Goal: Task Accomplishment & Management: Use online tool/utility

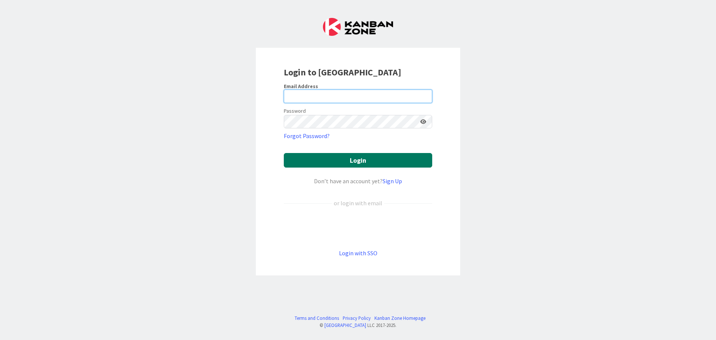
type input "[EMAIL_ADDRESS][DOMAIN_NAME]"
click at [365, 161] on button "Login" at bounding box center [358, 160] width 148 height 15
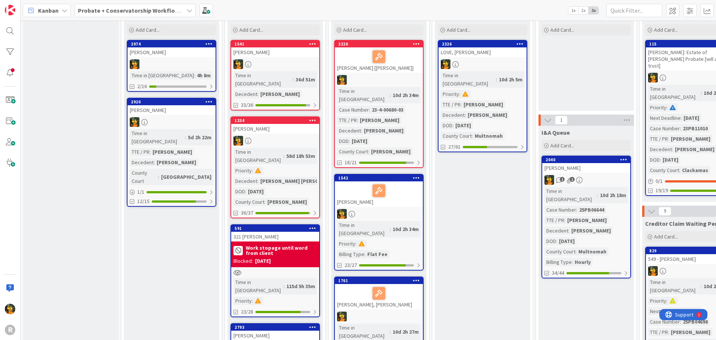
scroll to position [37, 0]
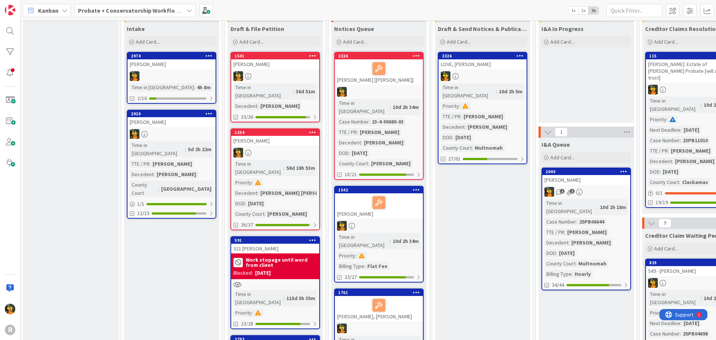
drag, startPoint x: 69, startPoint y: 52, endPoint x: 69, endPoint y: 46, distance: 6.0
click at [56, 15] on span "Kanban" at bounding box center [48, 10] width 21 height 9
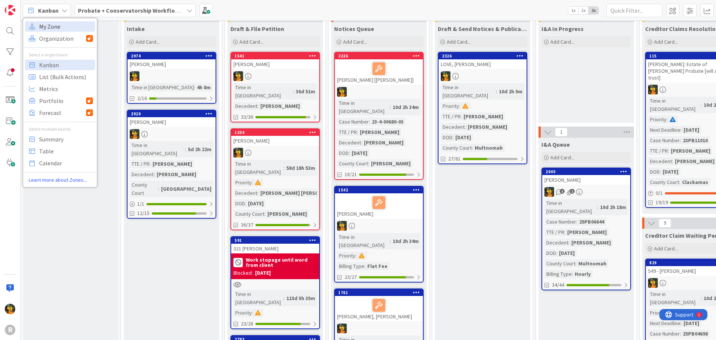
click at [58, 31] on span "My Zone" at bounding box center [66, 26] width 54 height 11
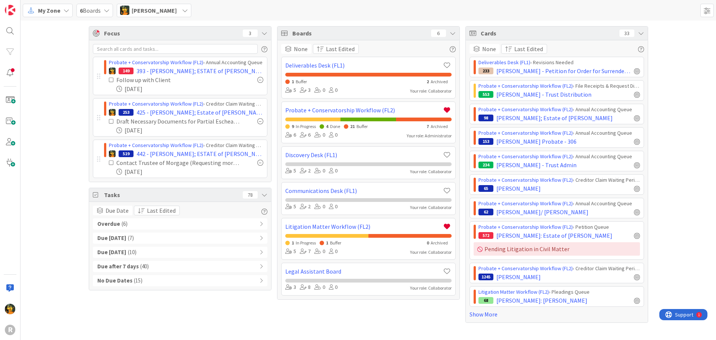
click at [151, 224] on div "Overdue ( 6 )" at bounding box center [180, 223] width 174 height 11
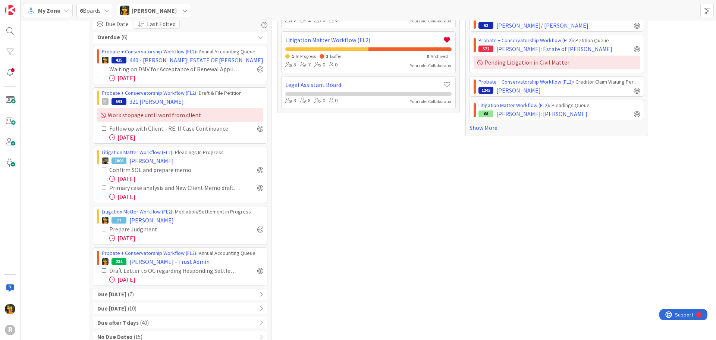
scroll to position [199, 0]
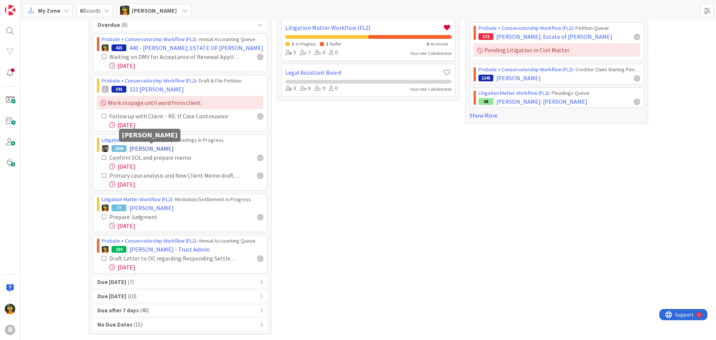
click at [144, 150] on span "[PERSON_NAME]" at bounding box center [151, 148] width 44 height 9
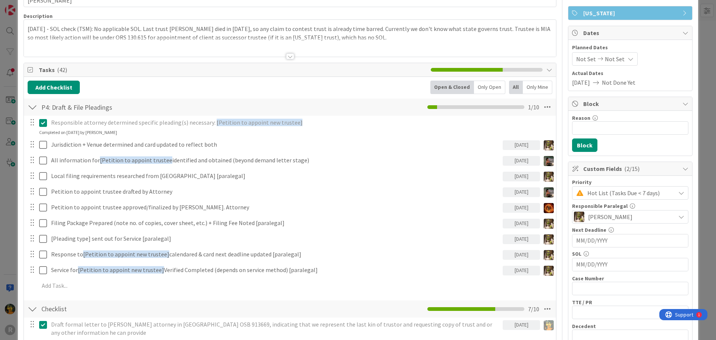
scroll to position [112, 0]
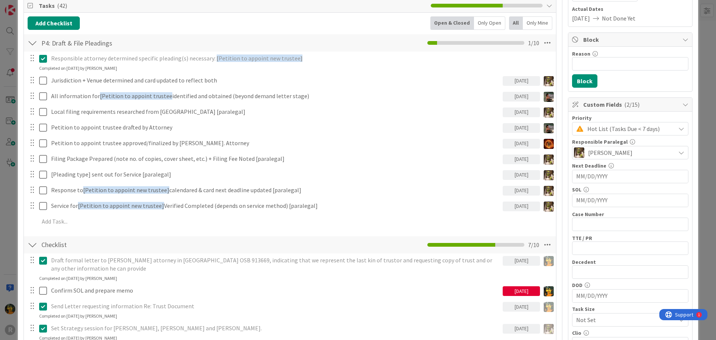
click at [107, 231] on div "P4: Draft & File Pleadings Checklist Name 26 / 64 P4: Draft & File Pleadings 1 …" at bounding box center [290, 133] width 532 height 198
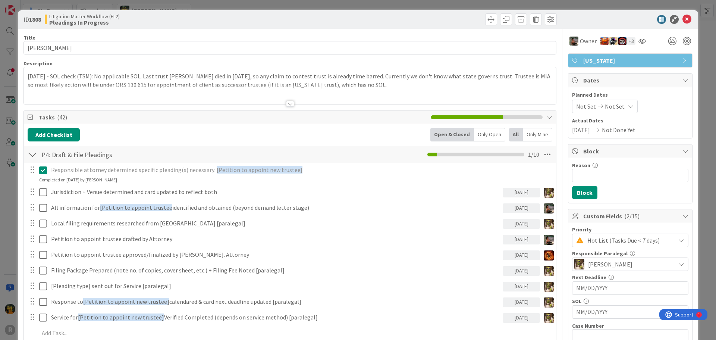
scroll to position [0, 0]
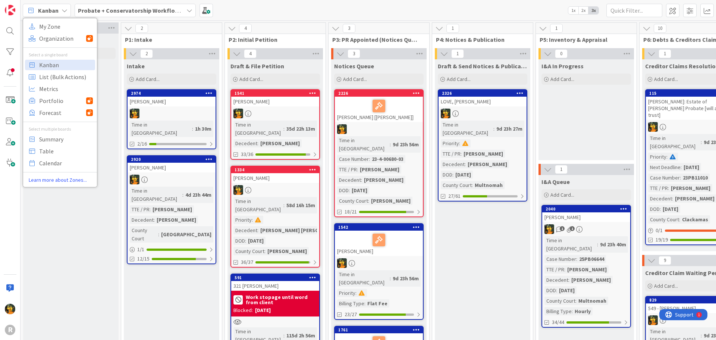
click at [316, 17] on div "Kanban My Zone Organization Select a single board Kanban List (Bulk Actions) Me…" at bounding box center [368, 10] width 695 height 21
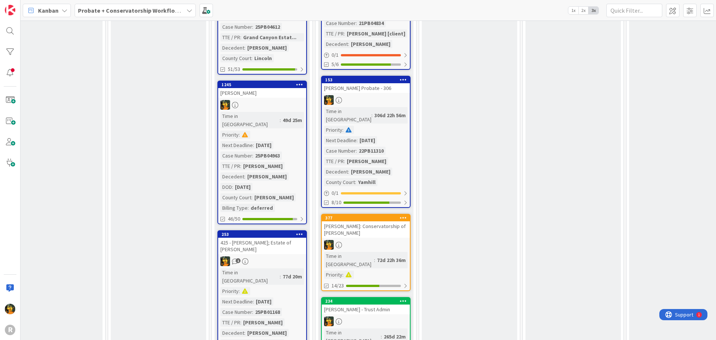
scroll to position [671, 428]
